Goal: Transaction & Acquisition: Purchase product/service

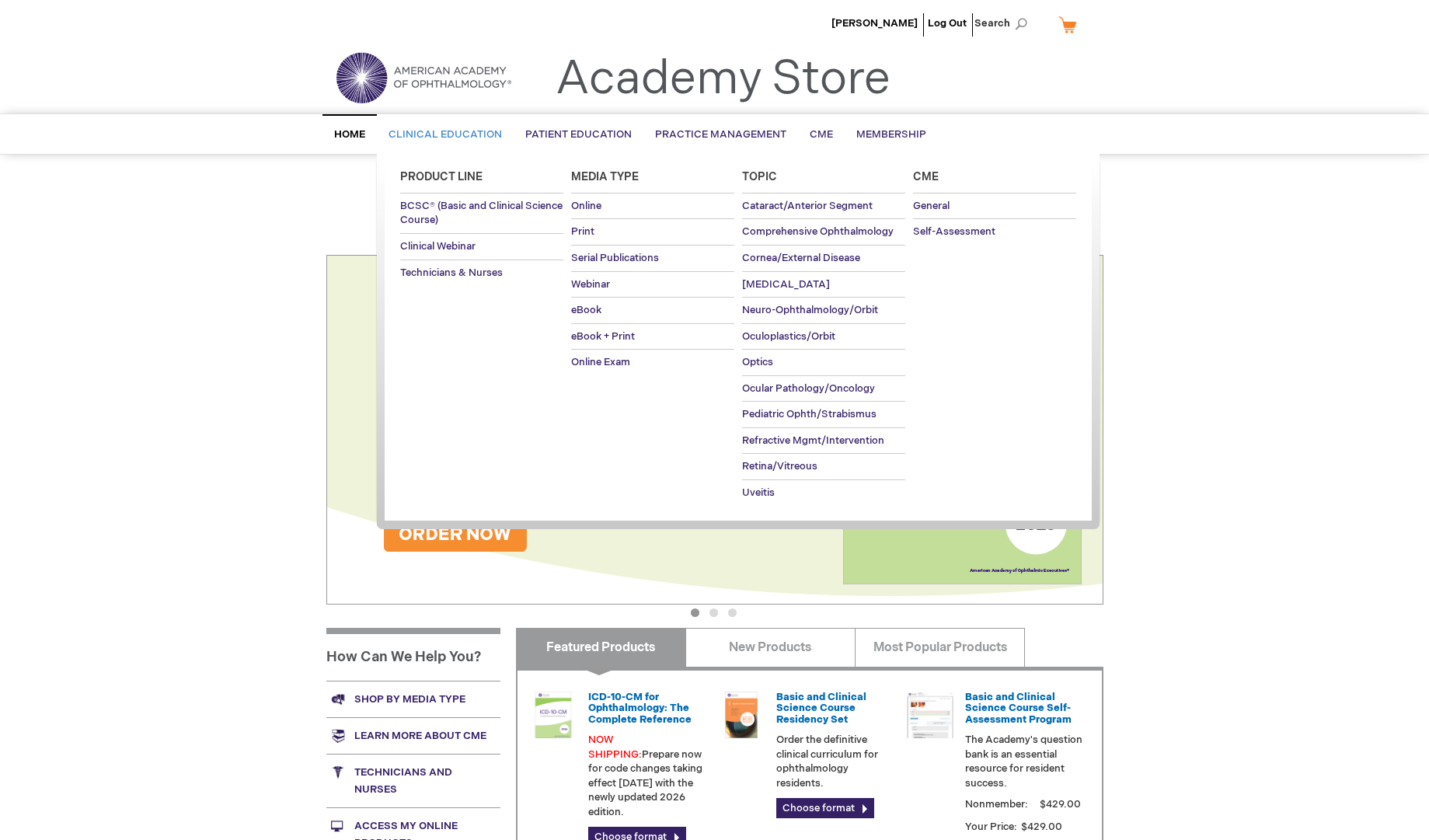
type input "admin"
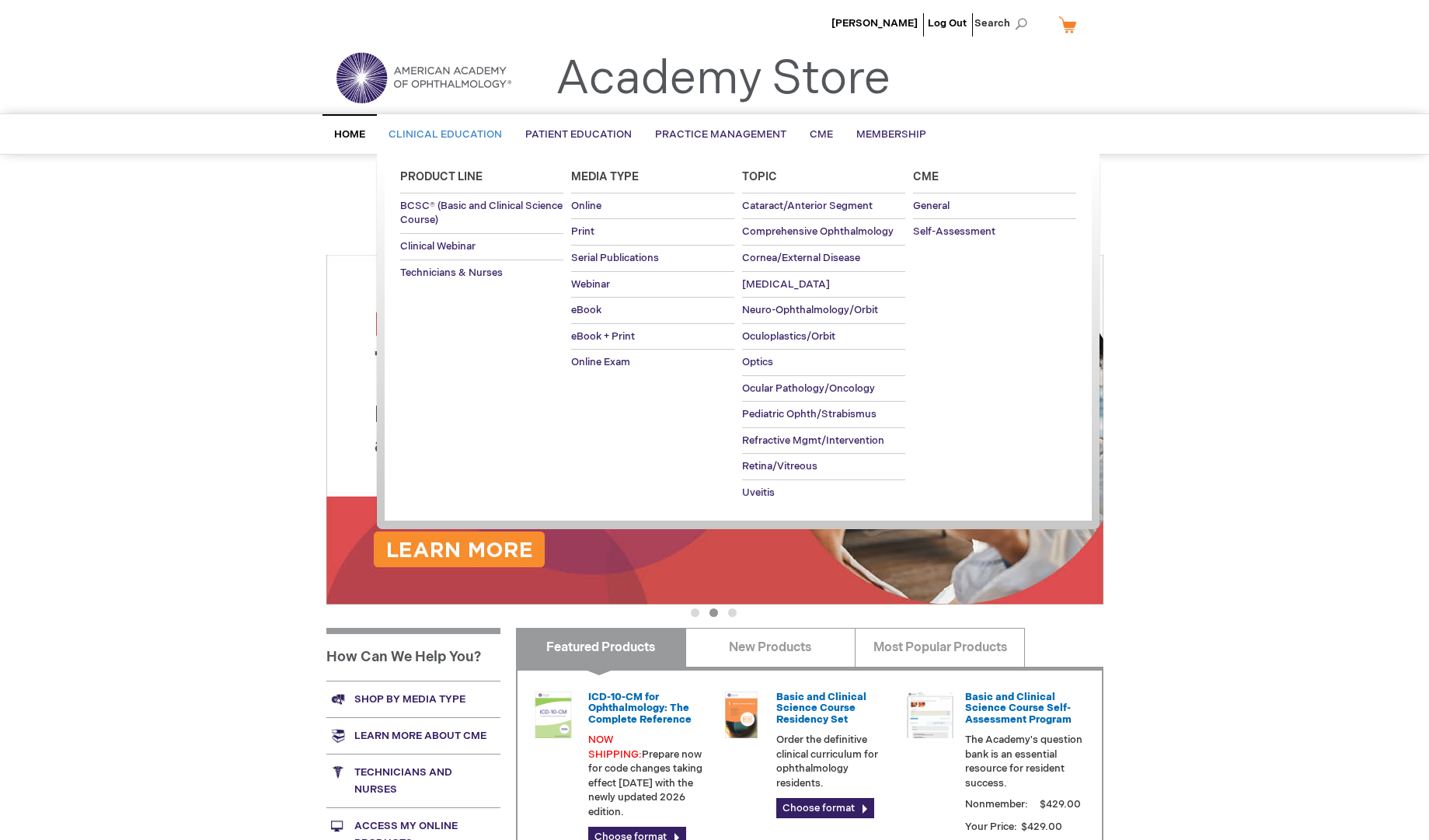
click at [426, 131] on span "Clinical Education" at bounding box center [446, 135] width 114 height 13
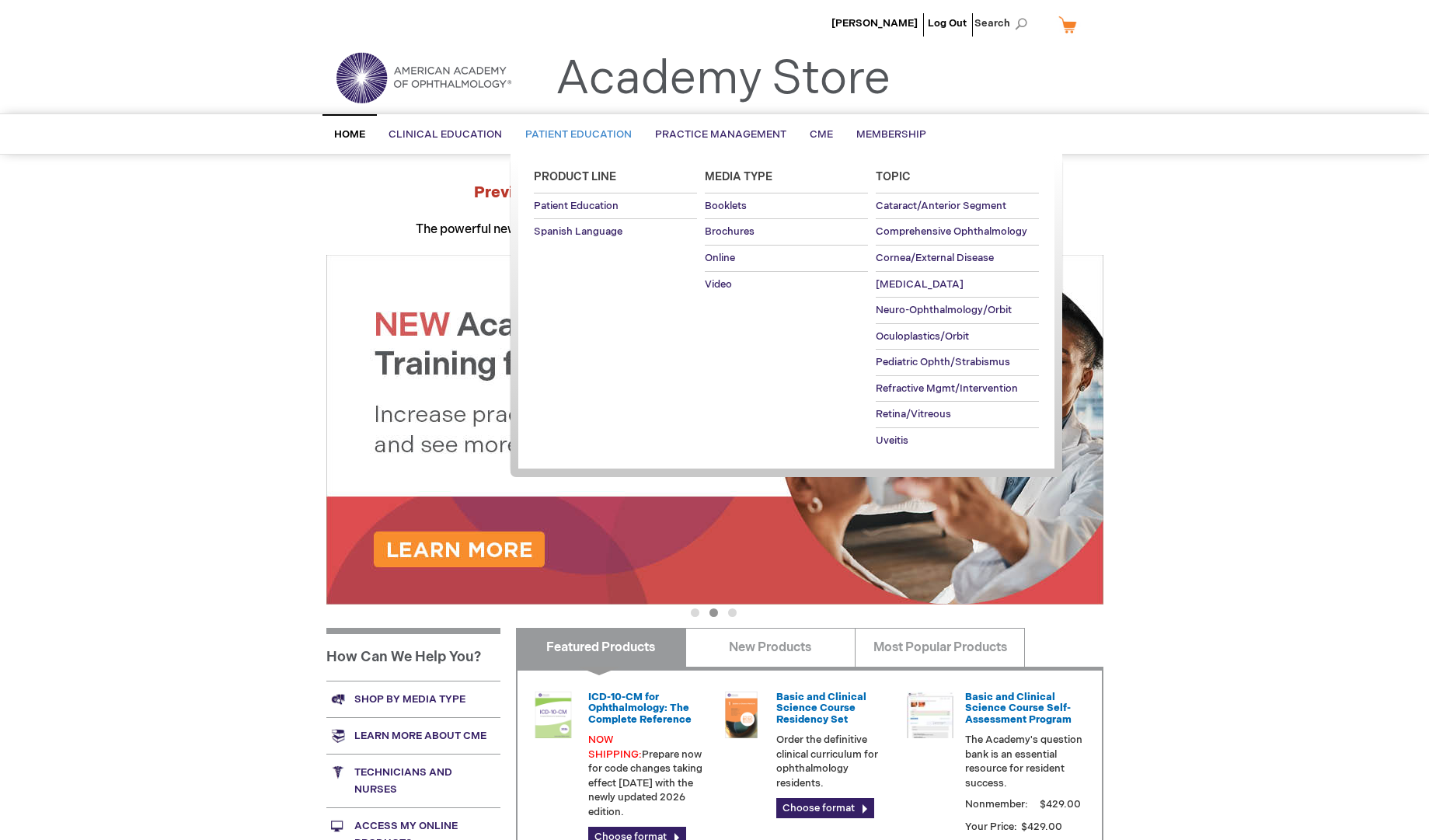
click at [585, 137] on span "Patient Education" at bounding box center [578, 135] width 107 height 13
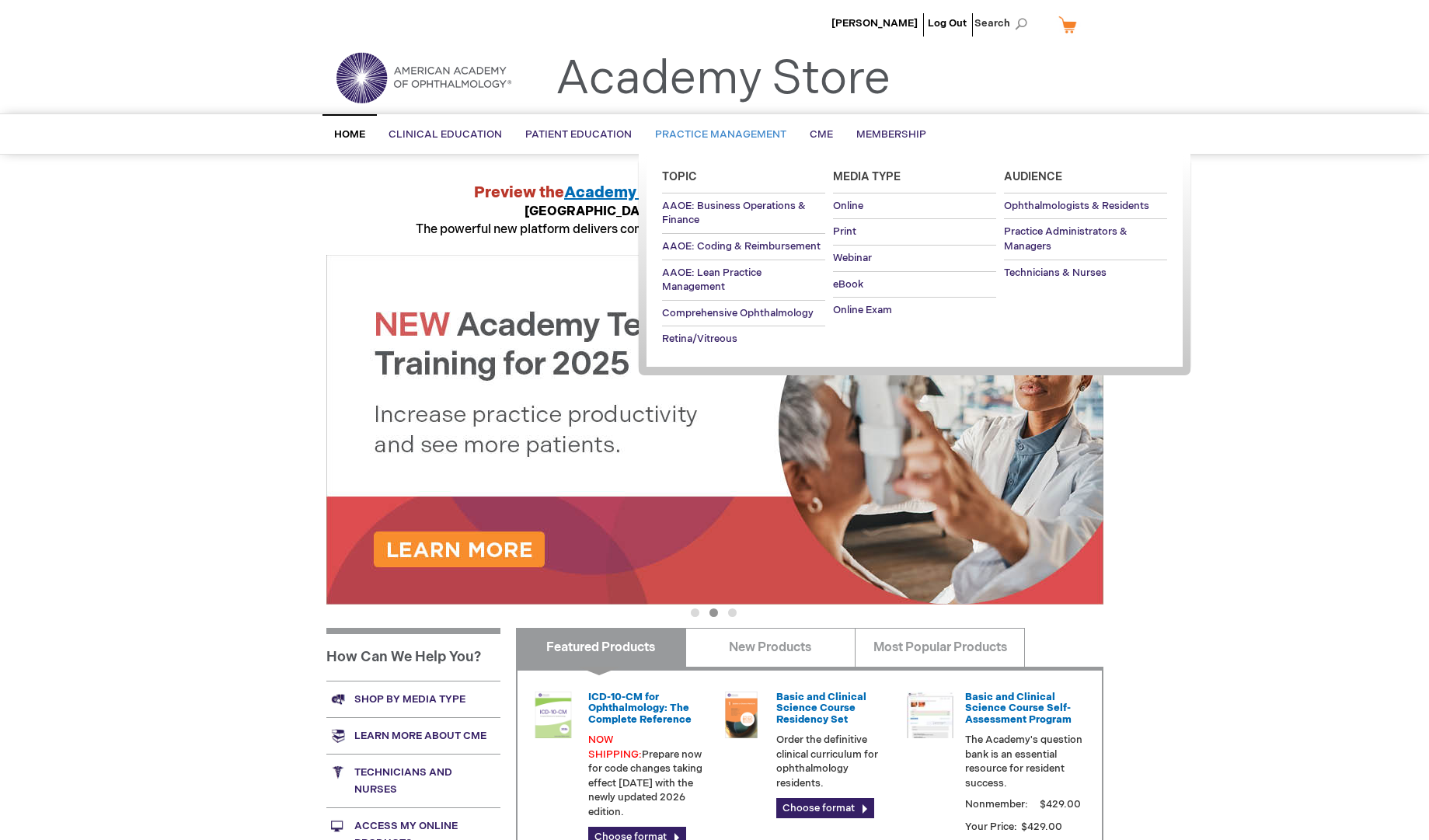
click at [725, 140] on span "Practice Management" at bounding box center [721, 135] width 131 height 13
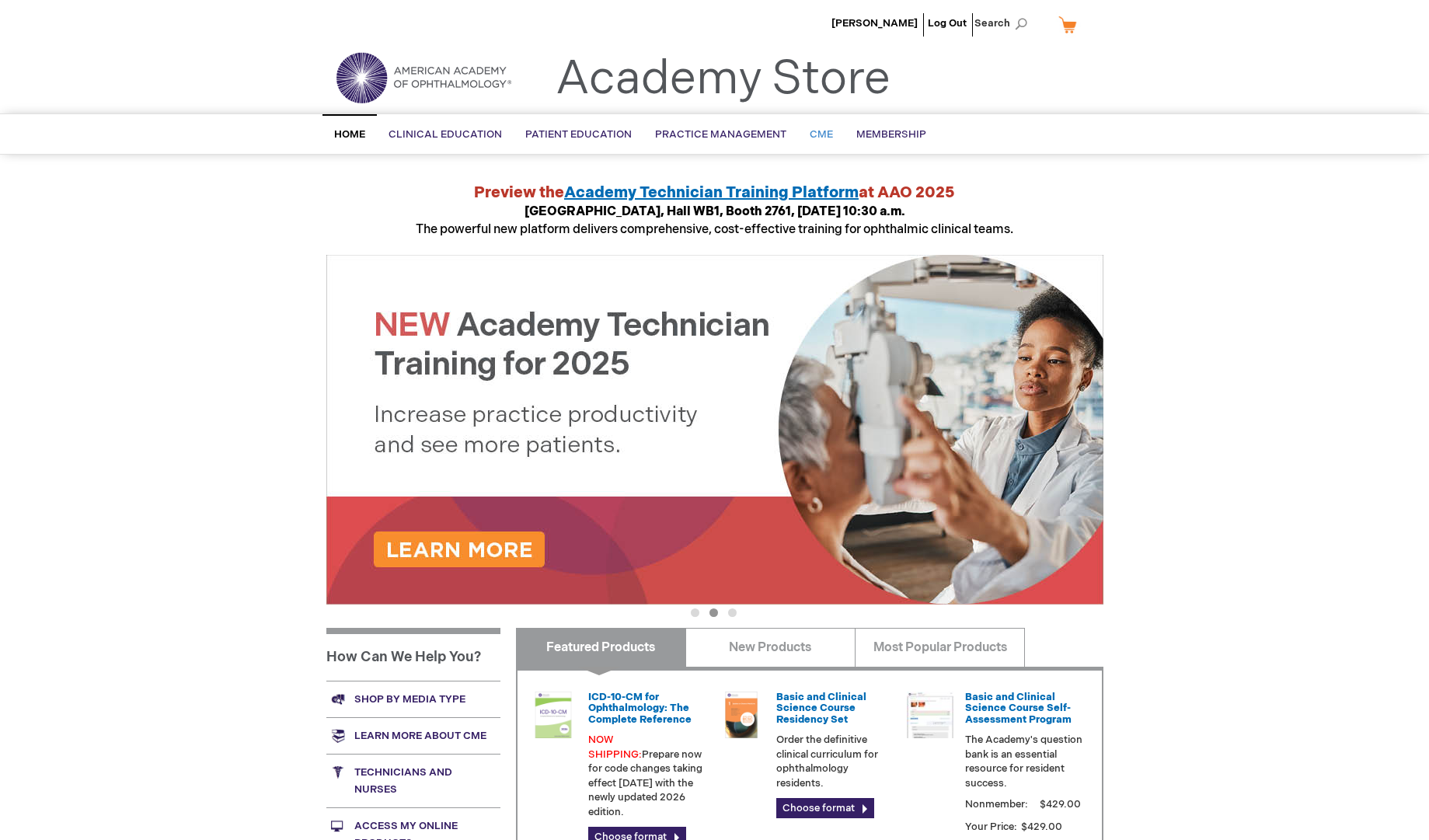
click at [815, 136] on span "CME" at bounding box center [821, 135] width 23 height 13
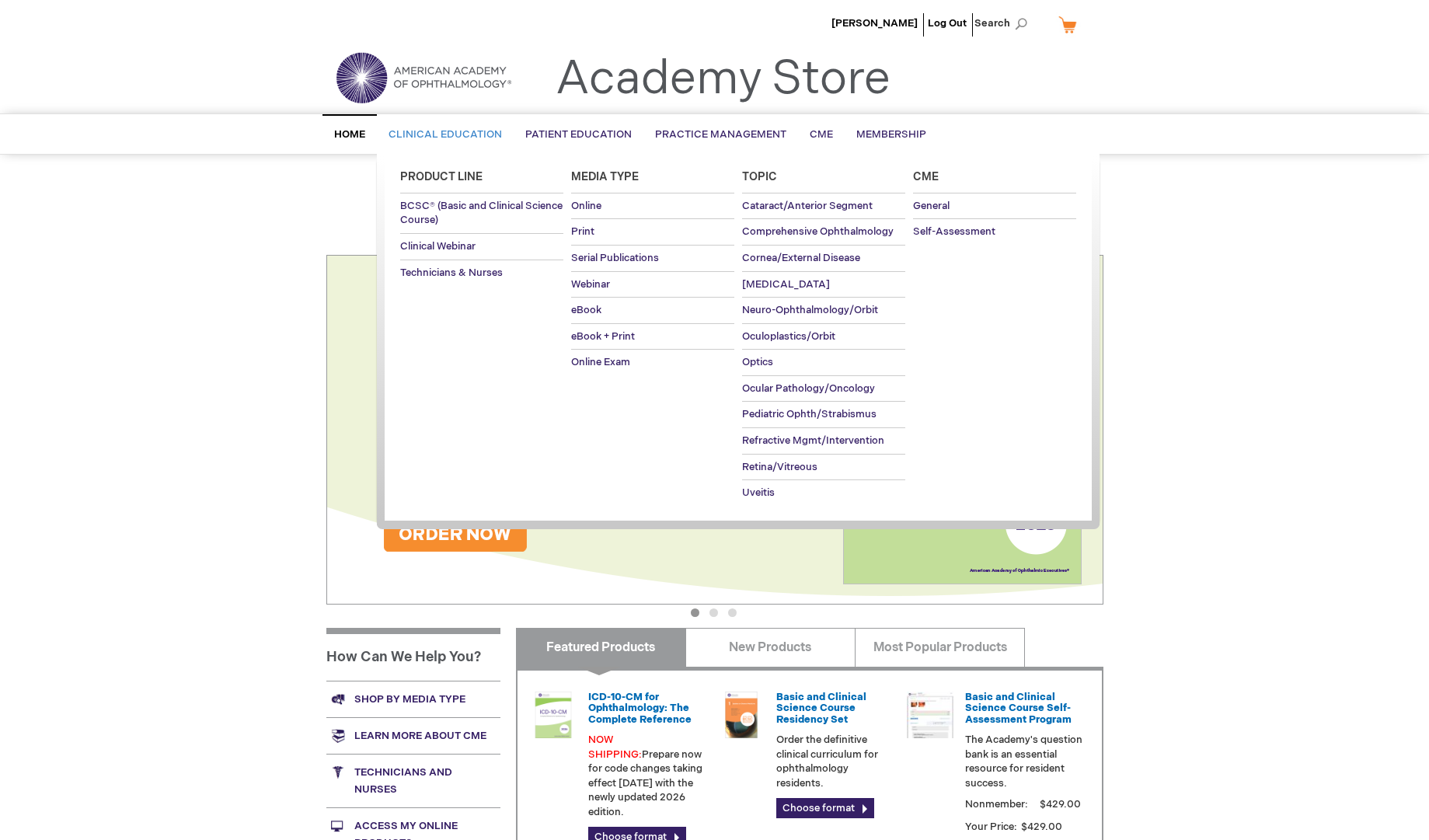
click at [412, 140] on span "Clinical Education" at bounding box center [446, 135] width 114 height 13
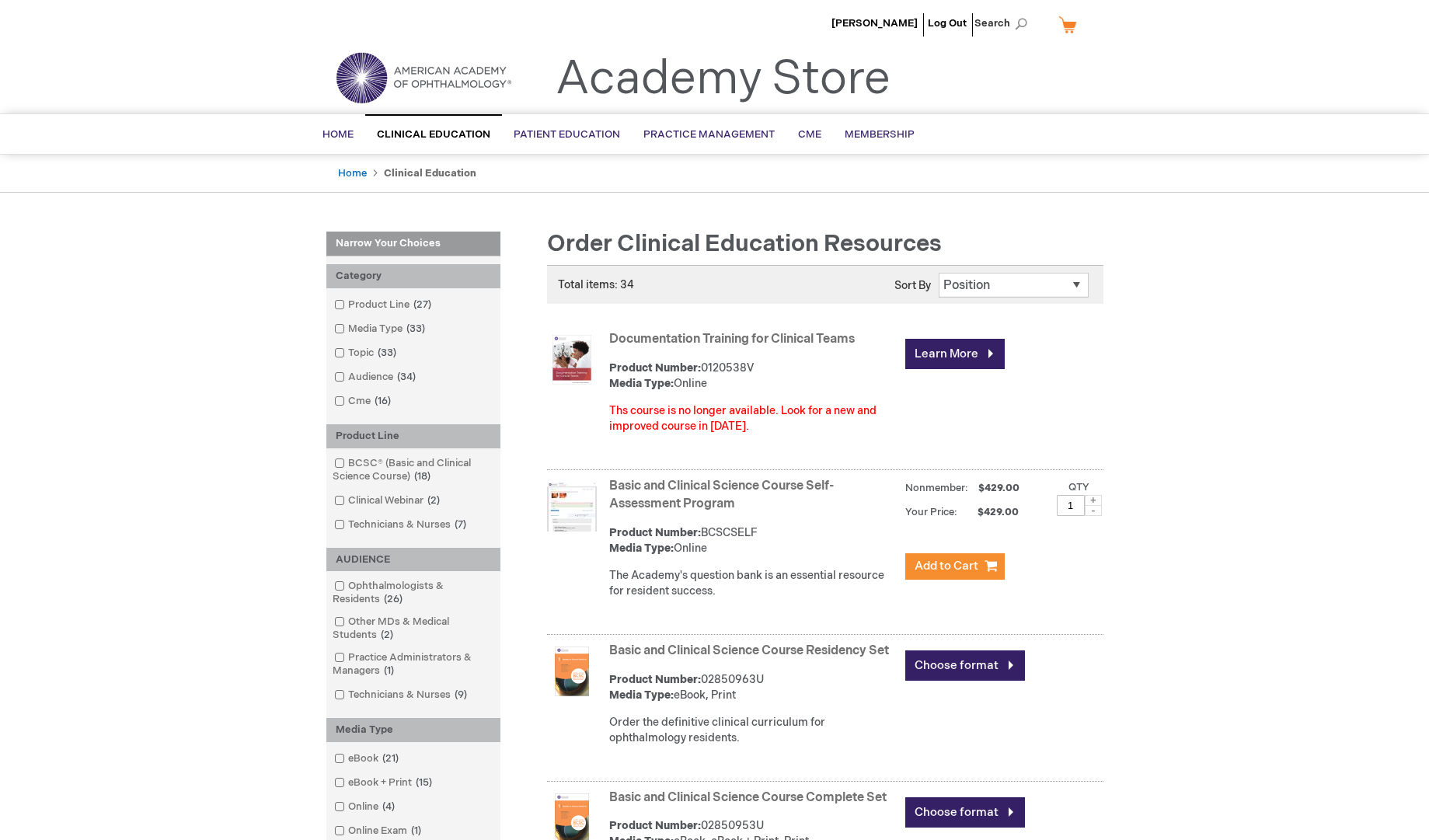
type input "admin"
click at [737, 339] on link "Documentation Training for Clinical Teams" at bounding box center [732, 339] width 245 height 14
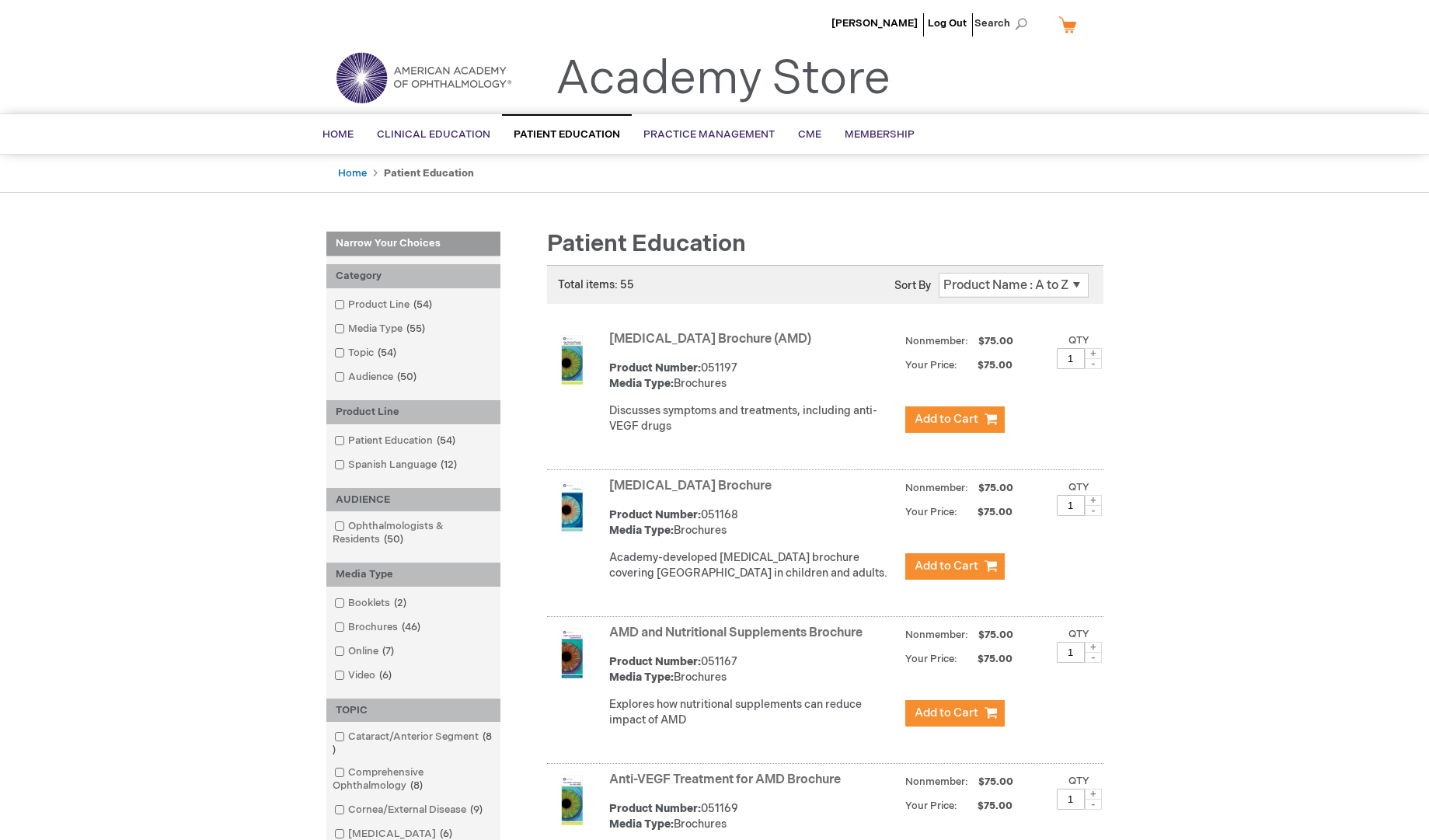
type input "admin"
click at [772, 335] on link "[MEDICAL_DATA] Brochure (AMD)" at bounding box center [710, 339] width 202 height 14
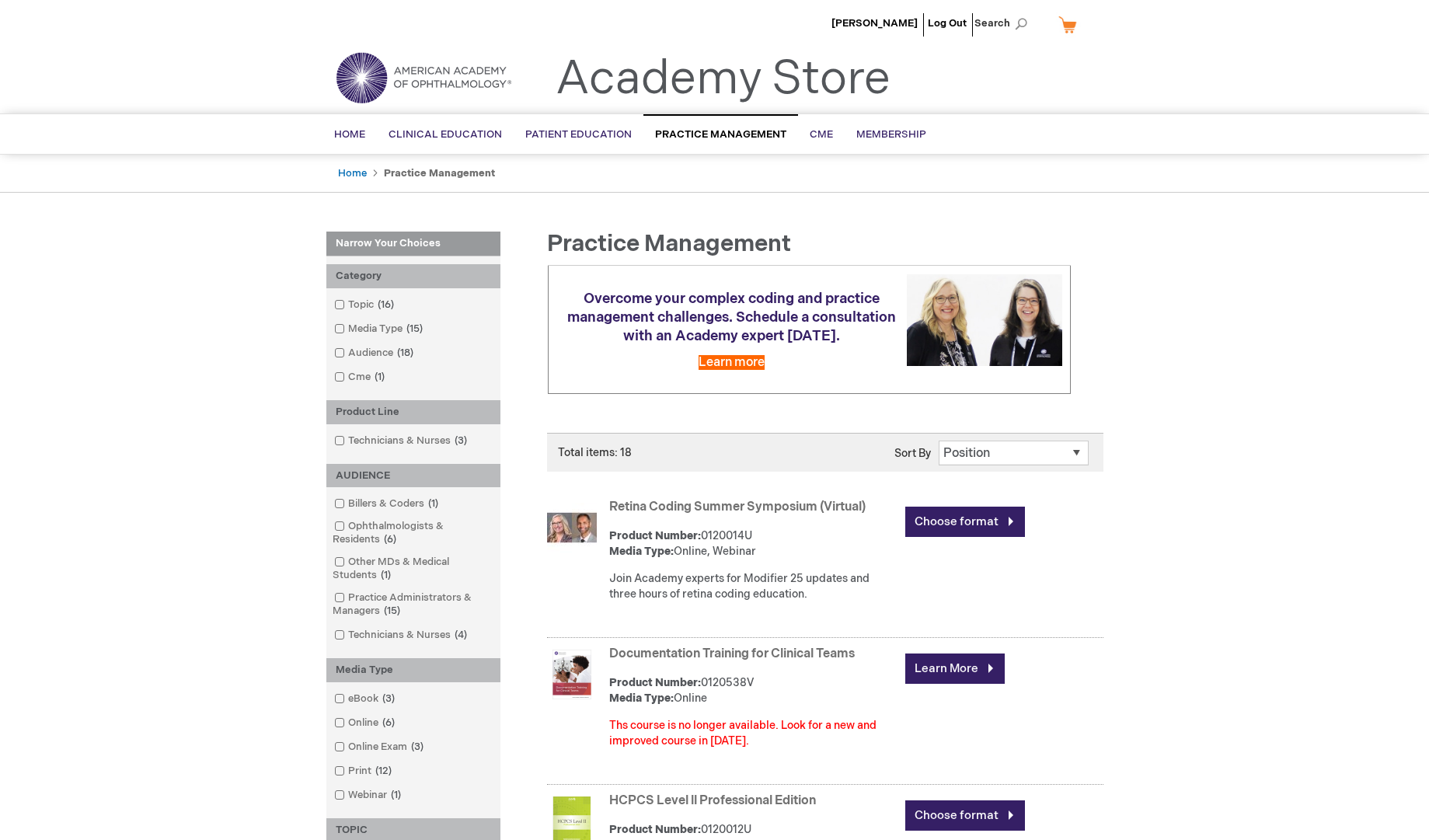
type input "admin"
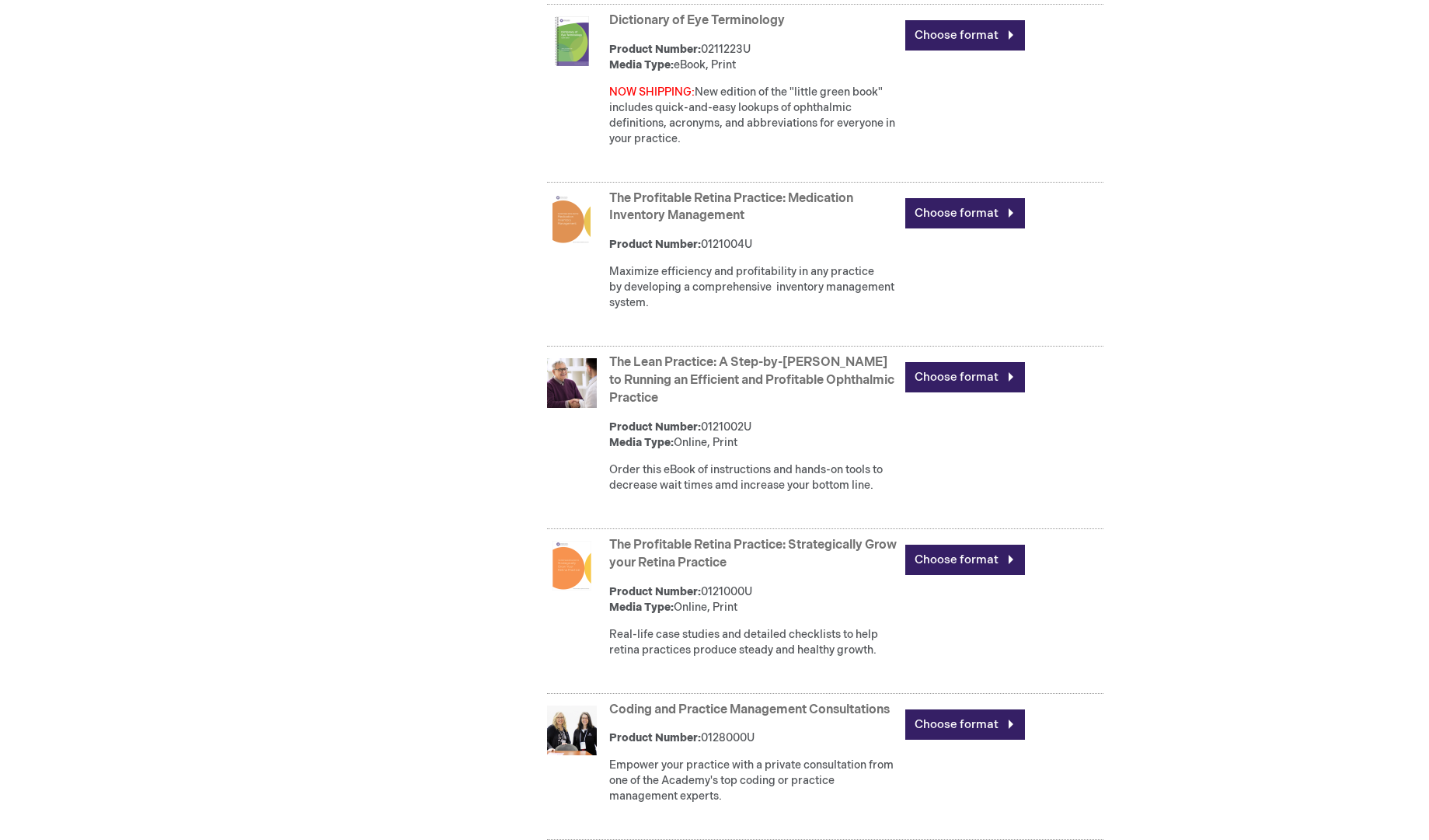
scroll to position [2782, 0]
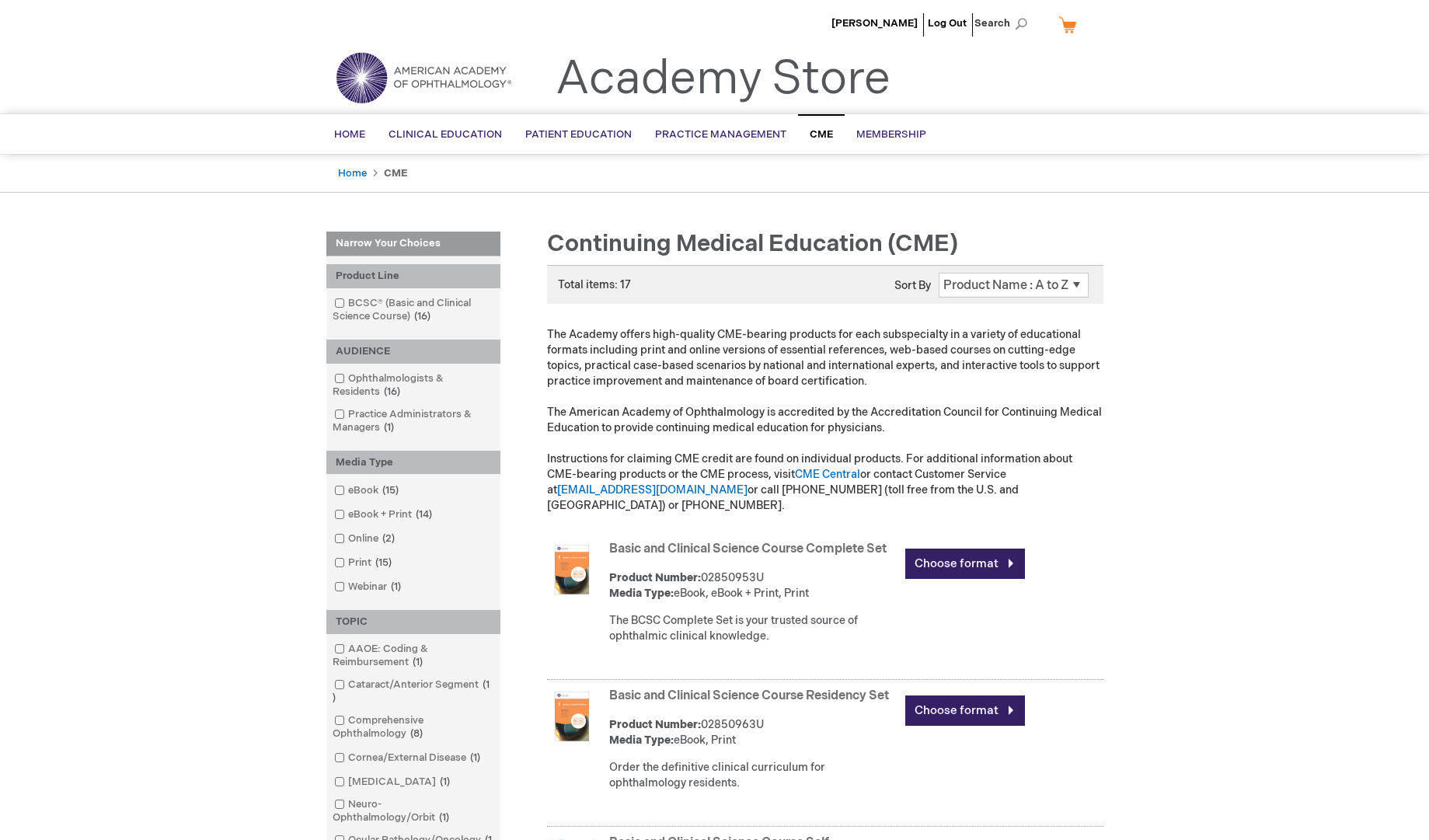
type input "admin"
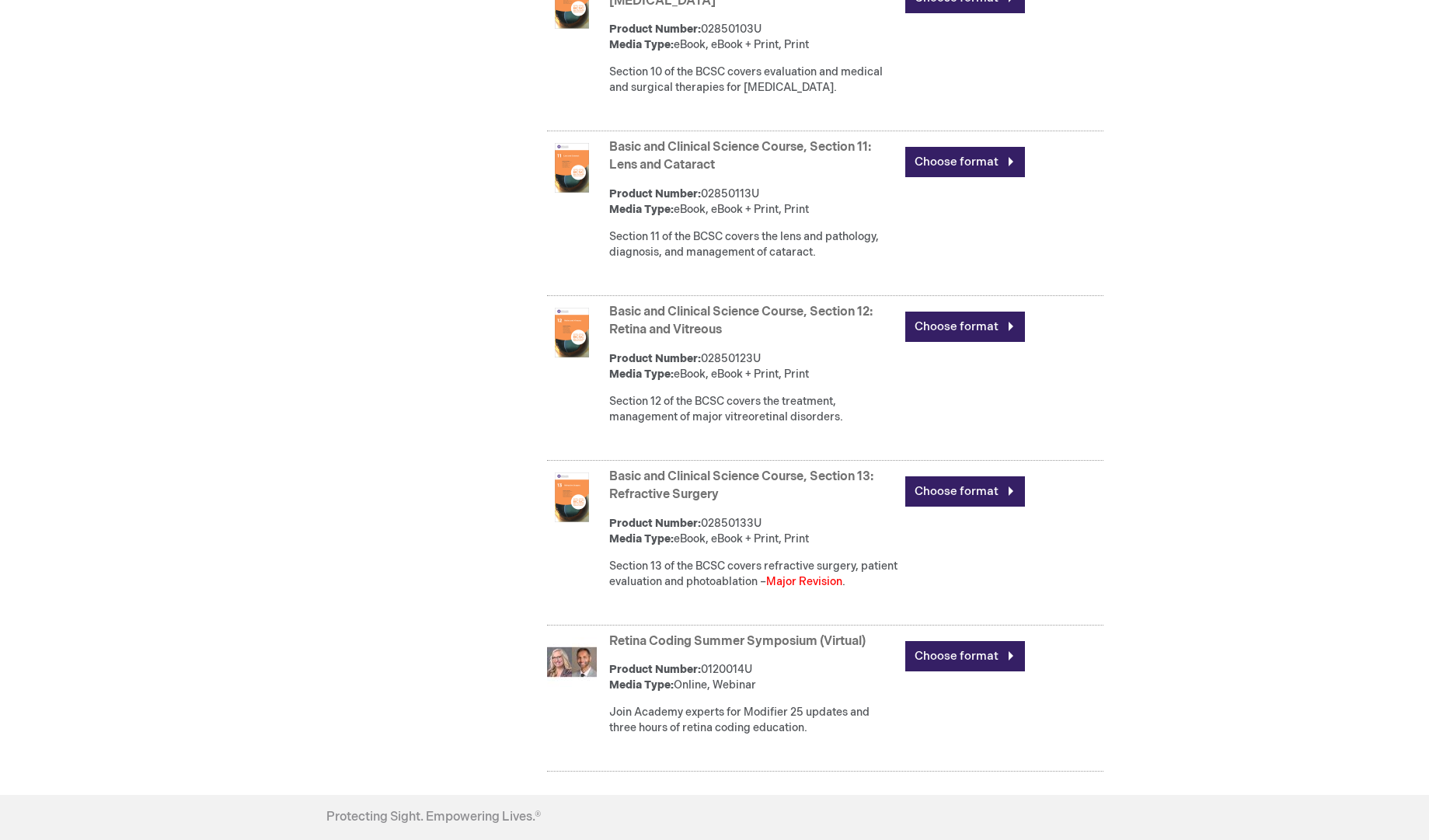
scroll to position [2740, 0]
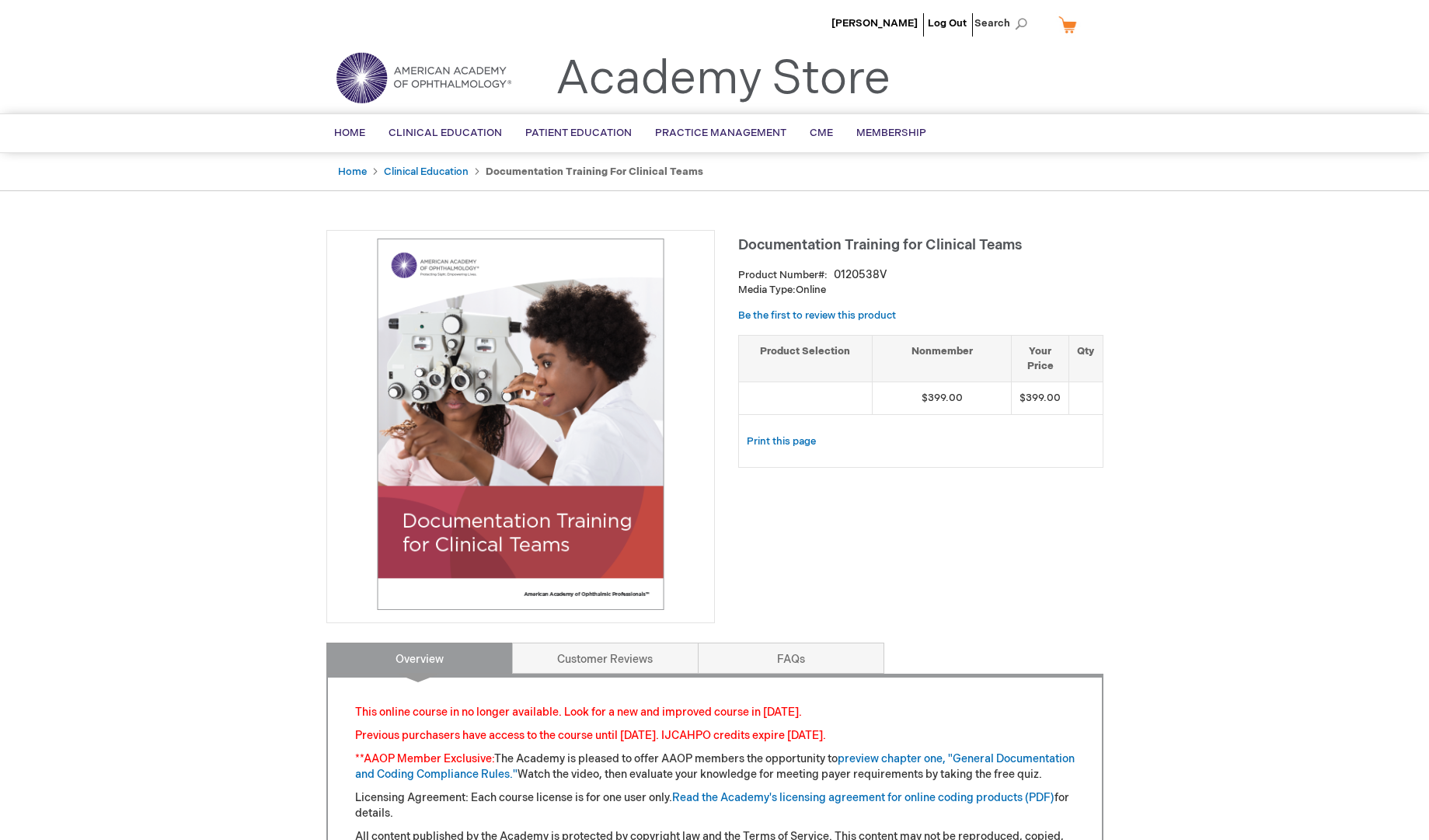
type input "admin"
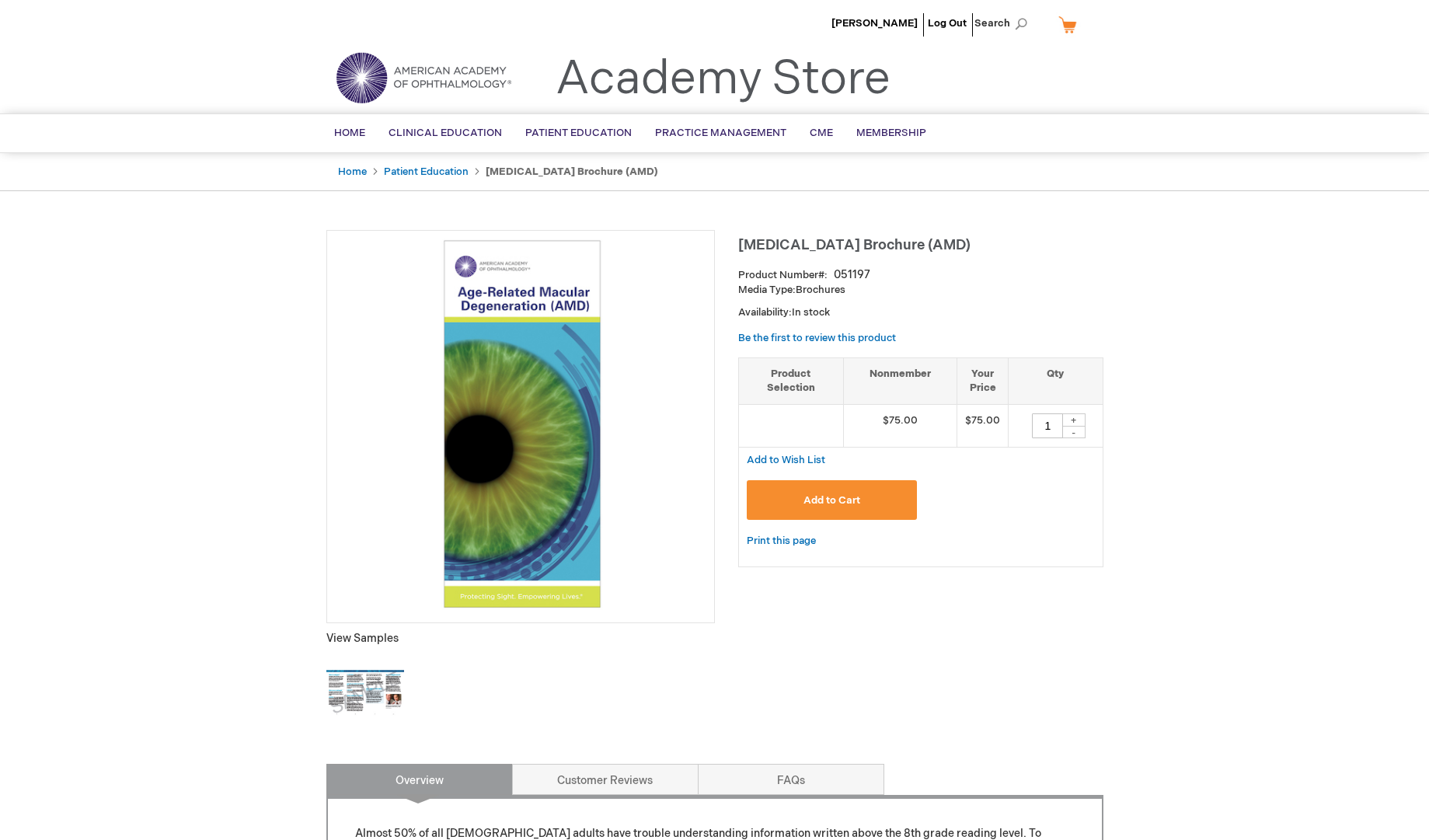
type input "1"
type input "admin"
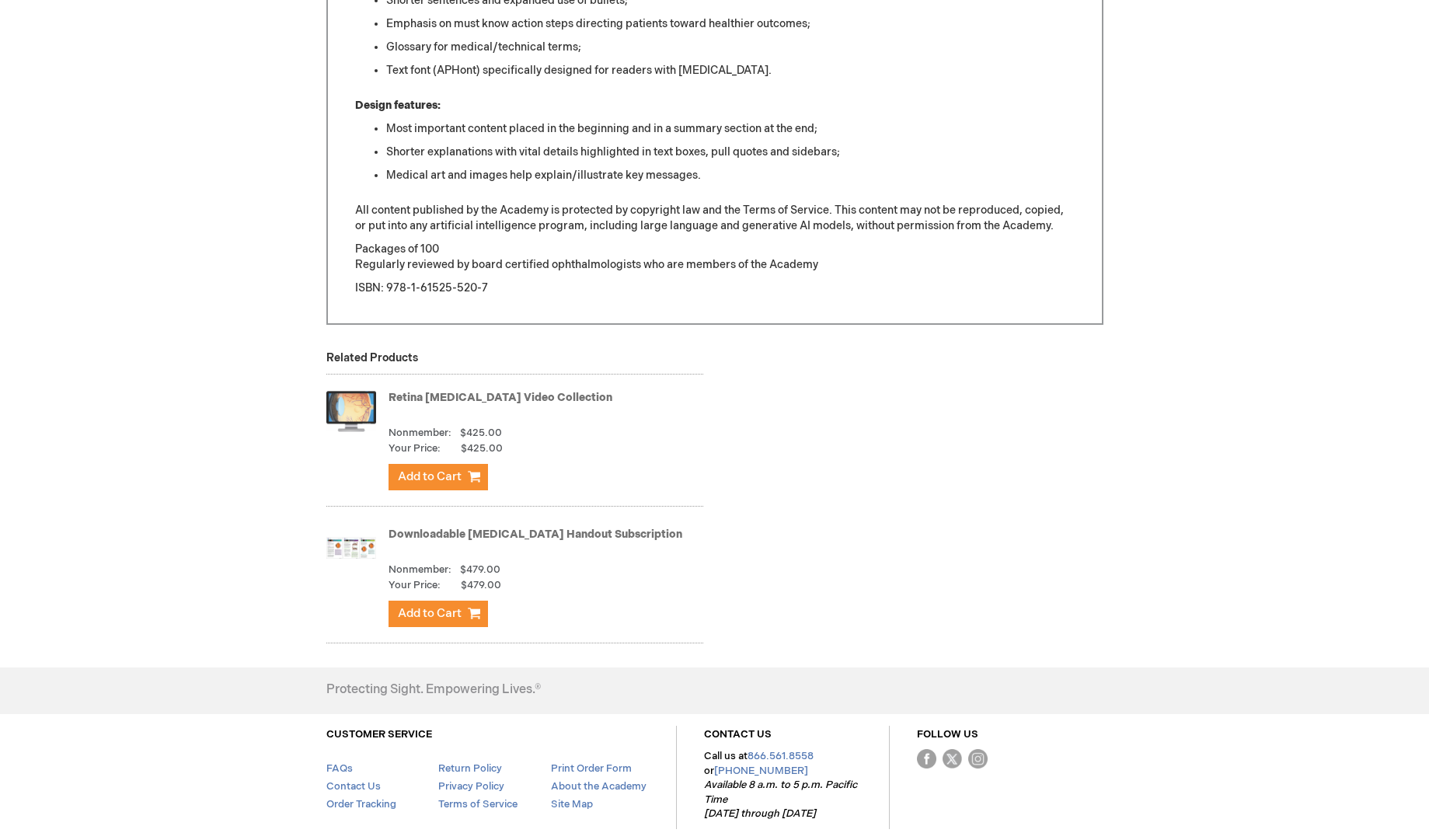
scroll to position [1190, 0]
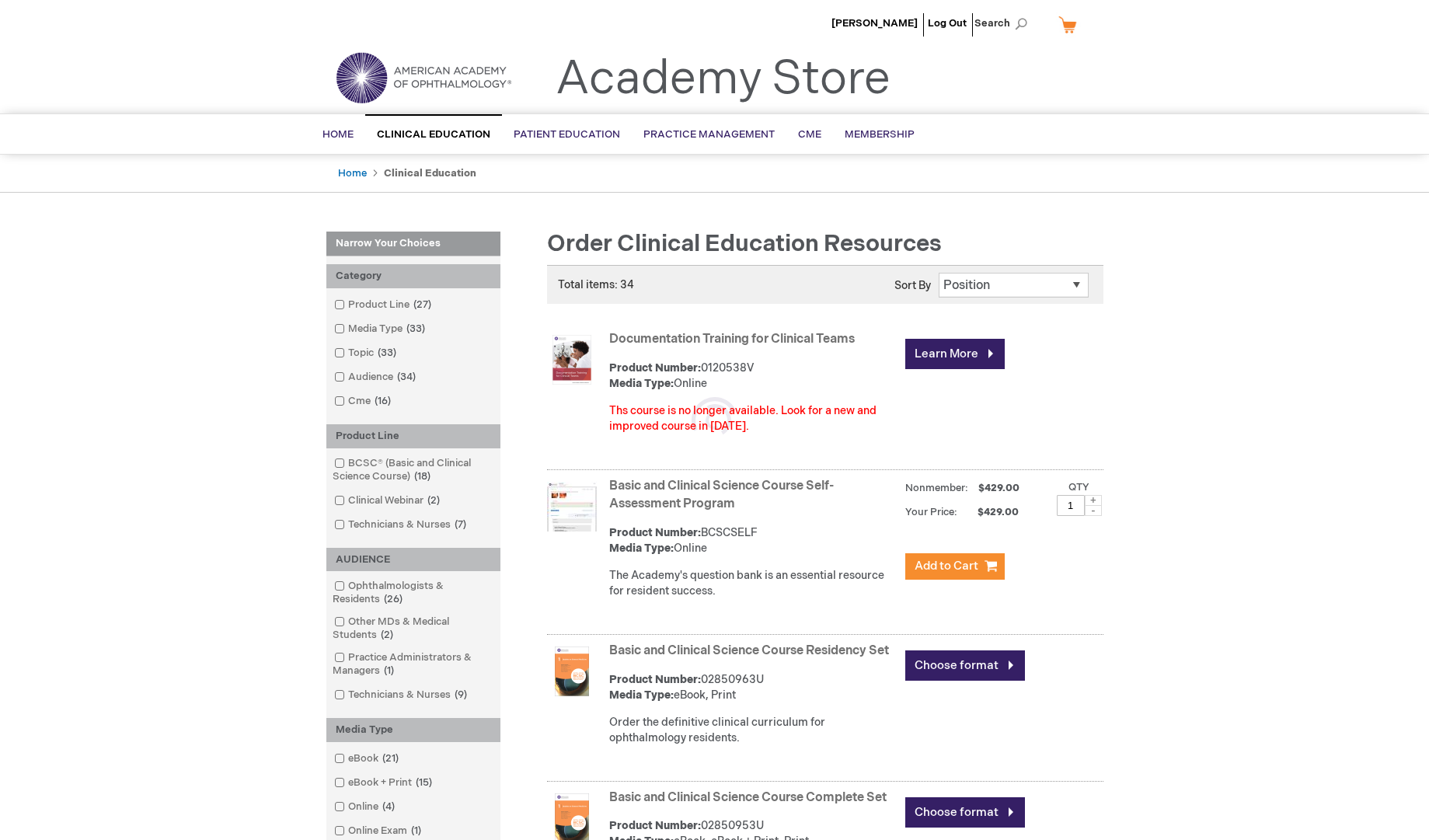
type input "admin"
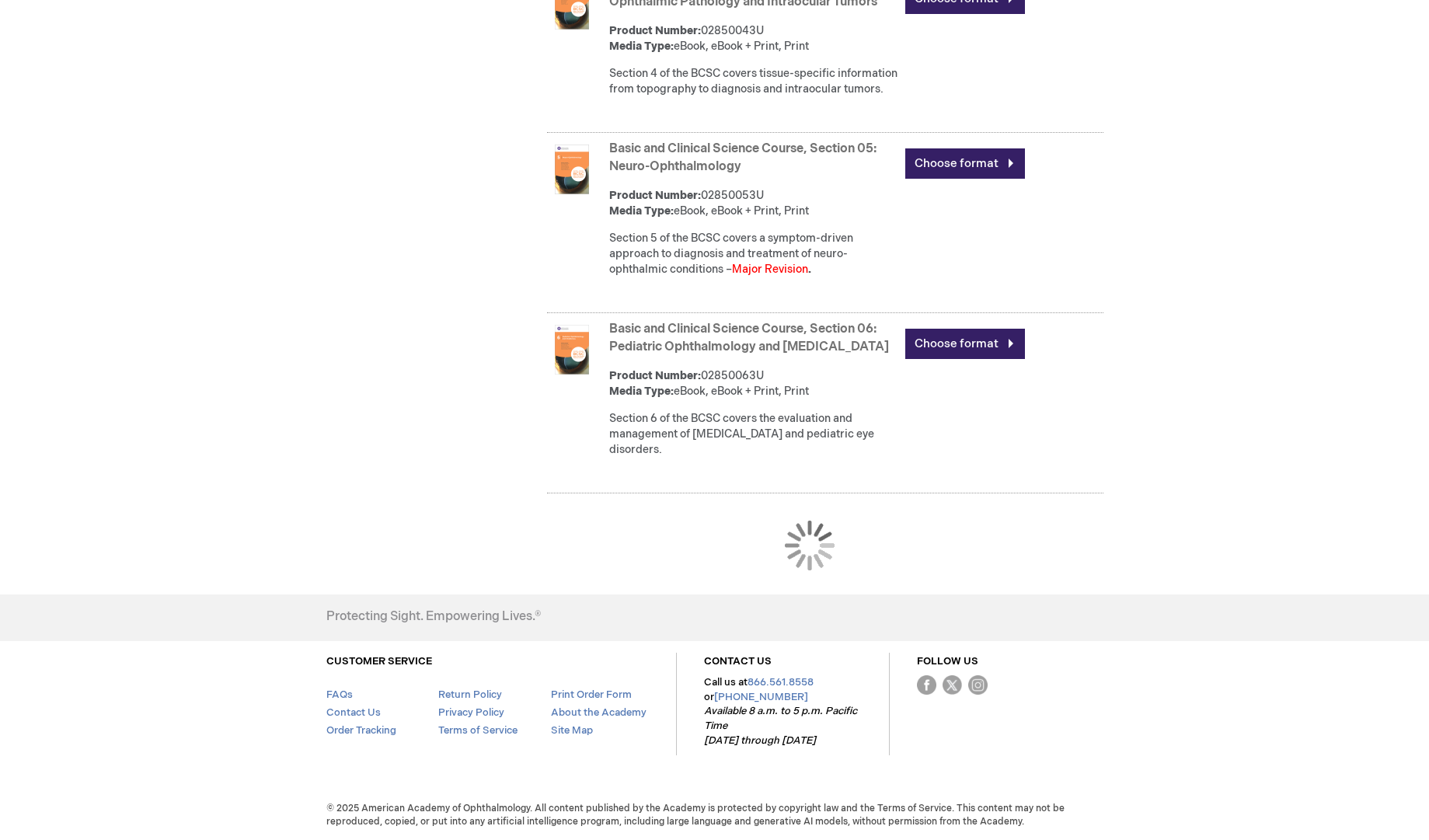
scroll to position [1471, 0]
drag, startPoint x: 1438, startPoint y: 101, endPoint x: 1378, endPoint y: 826, distance: 727.5
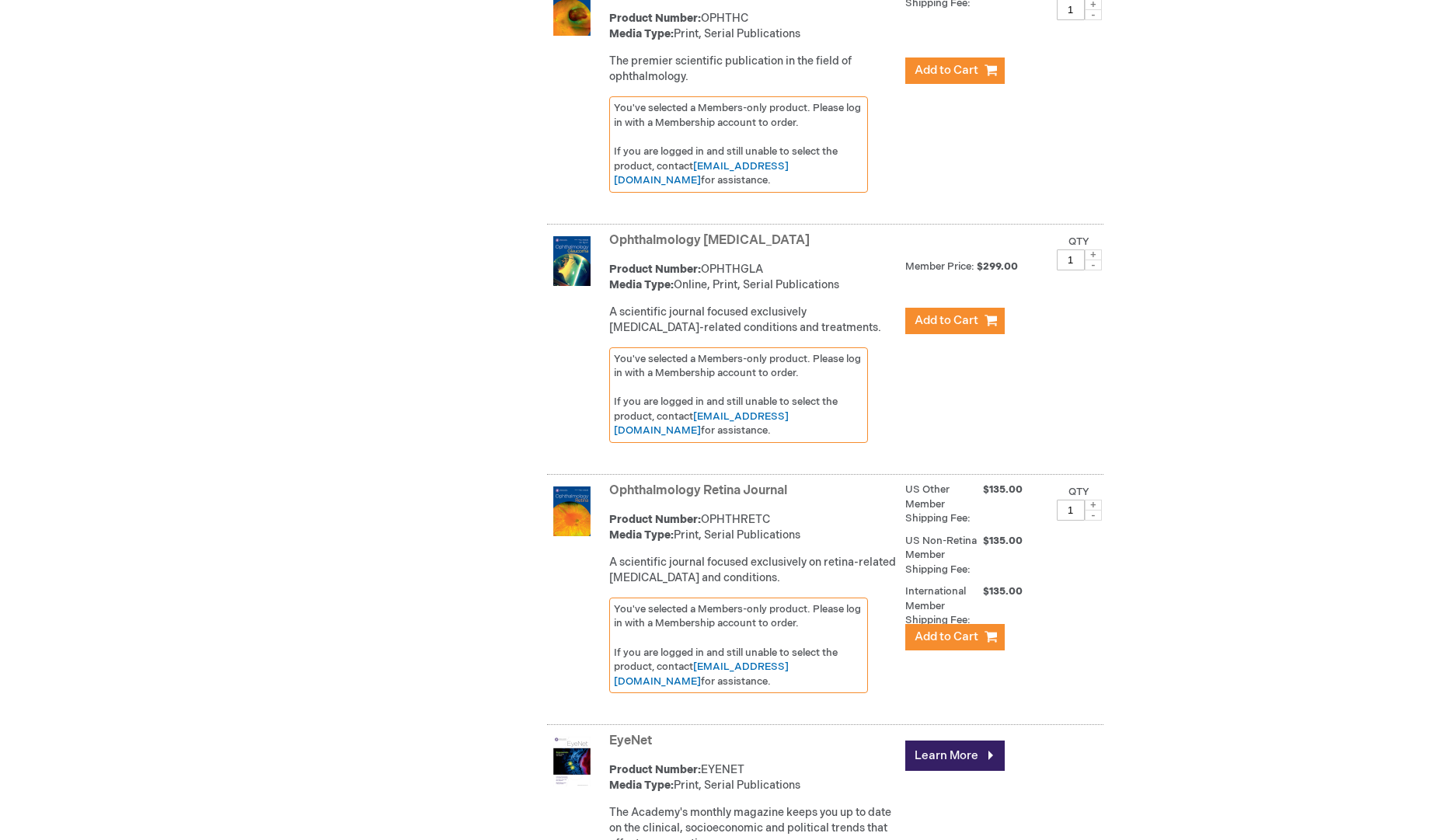
scroll to position [5916, 0]
